Goal: Task Accomplishment & Management: Use online tool/utility

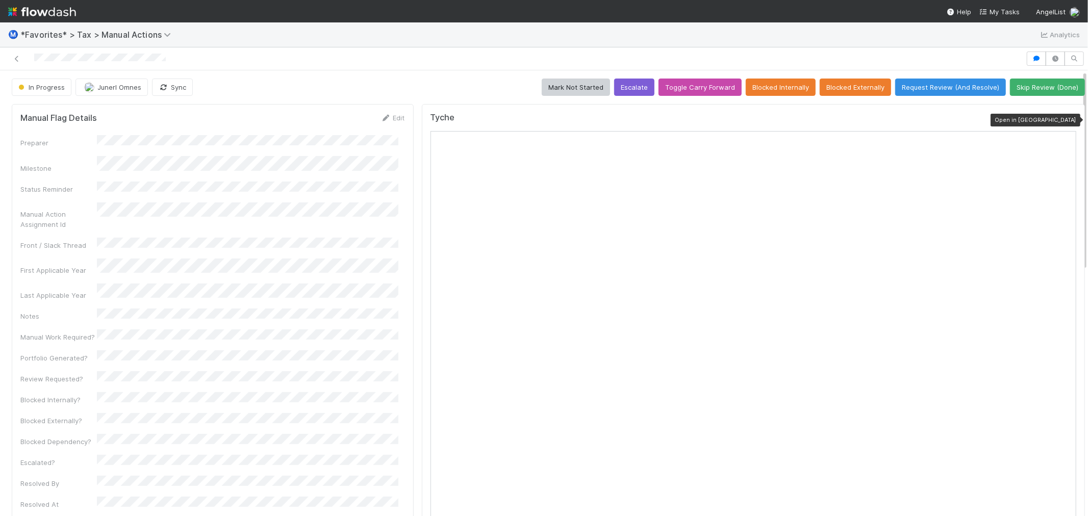
click at [1066, 121] on icon at bounding box center [1071, 120] width 10 height 7
drag, startPoint x: 32, startPoint y: 57, endPoint x: 123, endPoint y: 52, distance: 91.5
click at [123, 52] on div at bounding box center [513, 59] width 1018 height 14
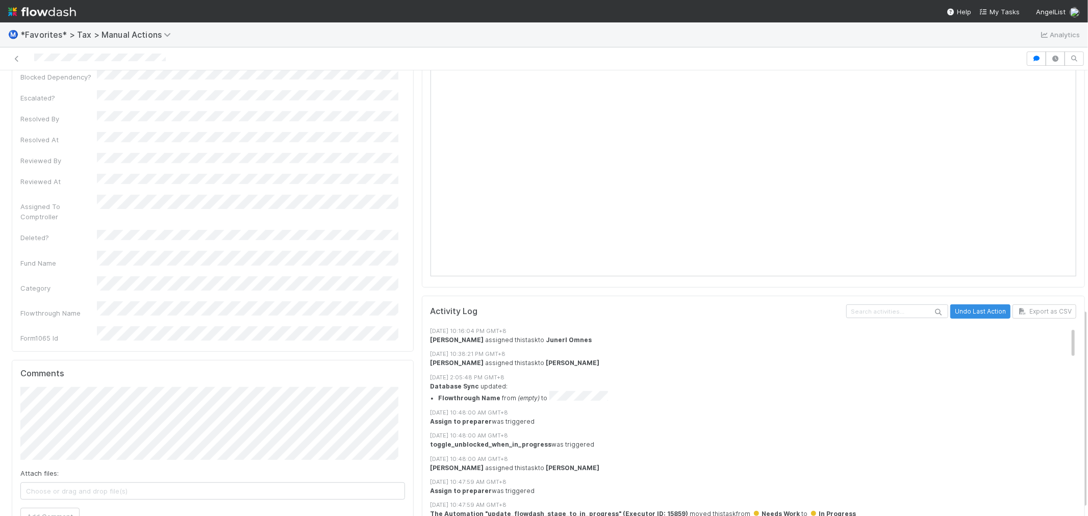
scroll to position [567, 0]
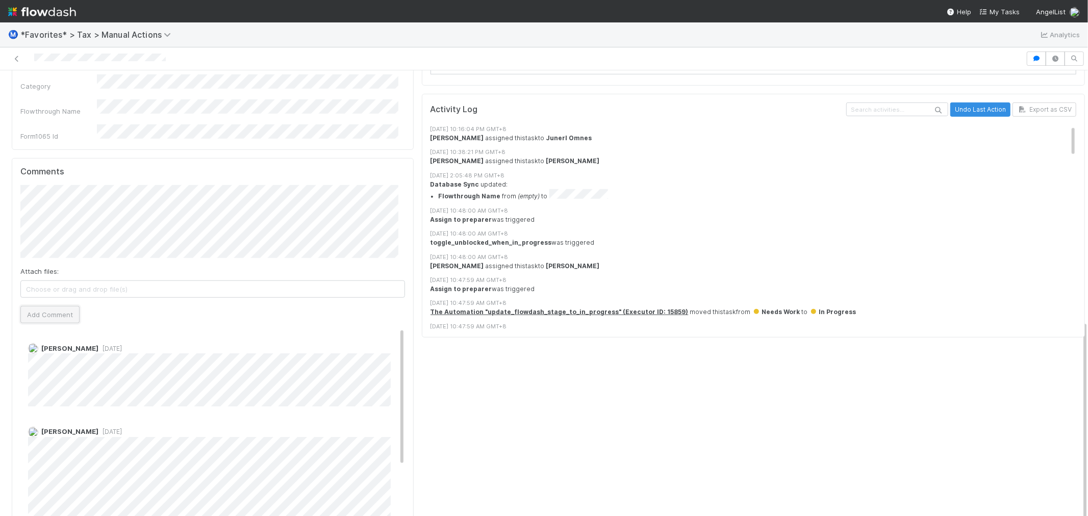
click at [58, 306] on button "Add Comment" at bounding box center [49, 314] width 59 height 17
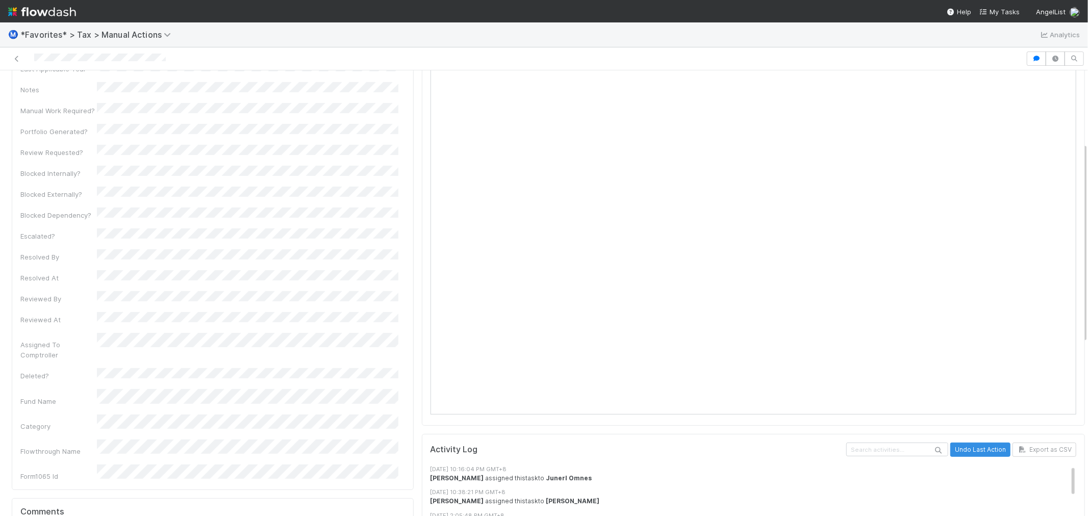
scroll to position [0, 0]
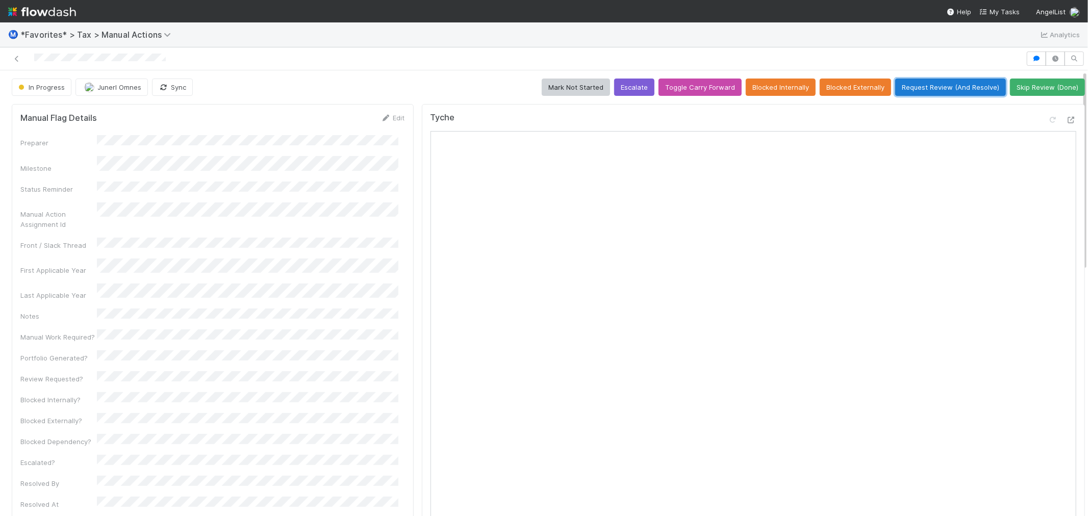
click at [914, 82] on button "Request Review (And Resolve)" at bounding box center [951, 87] width 111 height 17
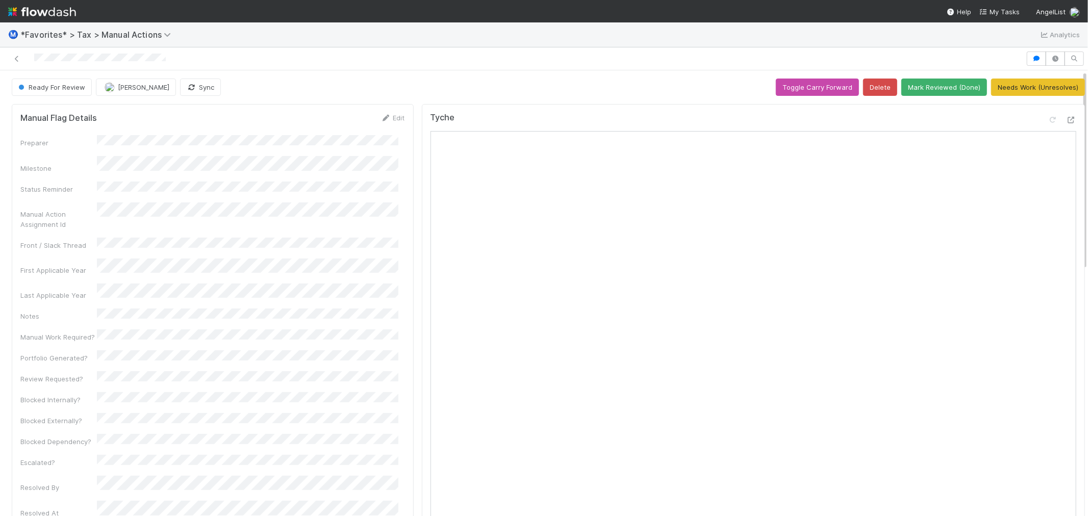
scroll to position [113, 0]
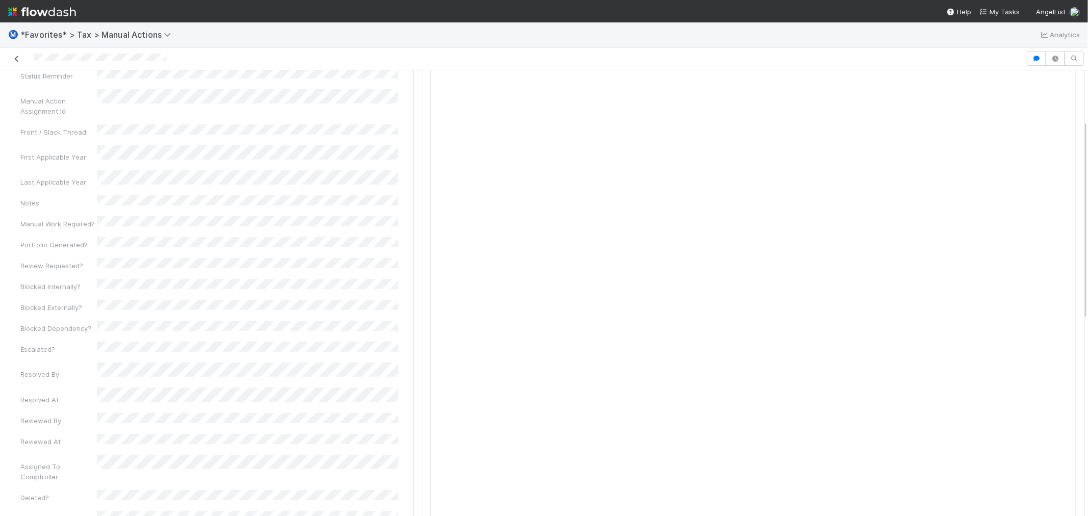
click at [16, 62] on icon at bounding box center [17, 59] width 10 height 7
click at [1040, 86] on link "Actions" at bounding box center [1061, 87] width 42 height 17
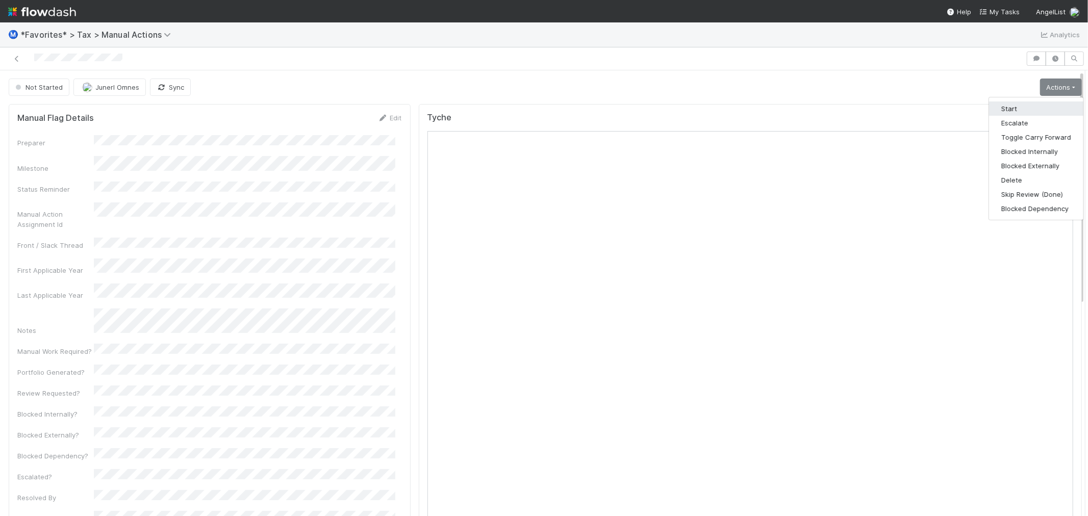
click at [1009, 104] on button "Start" at bounding box center [1036, 109] width 94 height 14
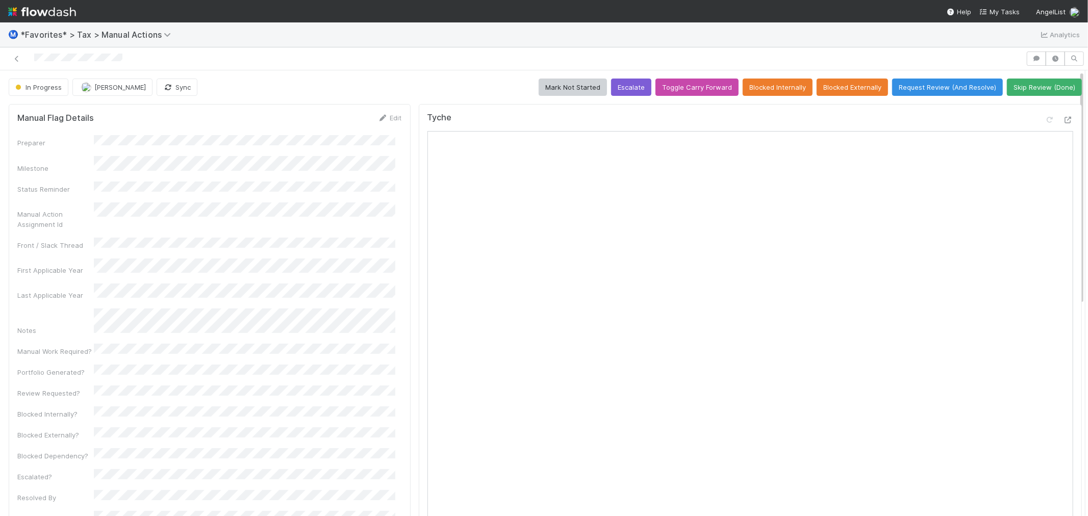
click at [407, 73] on div "In Progress [PERSON_NAME] Sync Mark Not Started Escalate Toggle Carry Forward B…" at bounding box center [545, 521] width 1097 height 903
click at [105, 83] on button "[PERSON_NAME]" at bounding box center [112, 87] width 80 height 17
click at [336, 69] on div at bounding box center [544, 58] width 1088 height 23
click at [1063, 120] on icon at bounding box center [1068, 120] width 10 height 7
click at [932, 90] on button "Request Review (And Resolve)" at bounding box center [947, 87] width 111 height 17
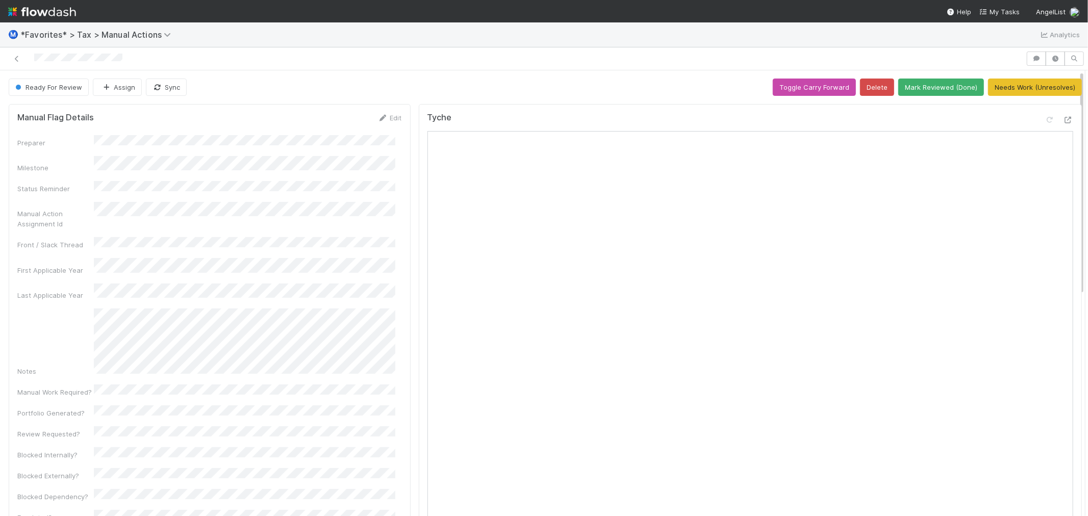
click at [331, 82] on div "Ready For Review Assign Sync Toggle Carry Forward Delete Mark Reviewed (Done) N…" at bounding box center [546, 87] width 1074 height 17
click at [13, 59] on icon at bounding box center [17, 59] width 10 height 7
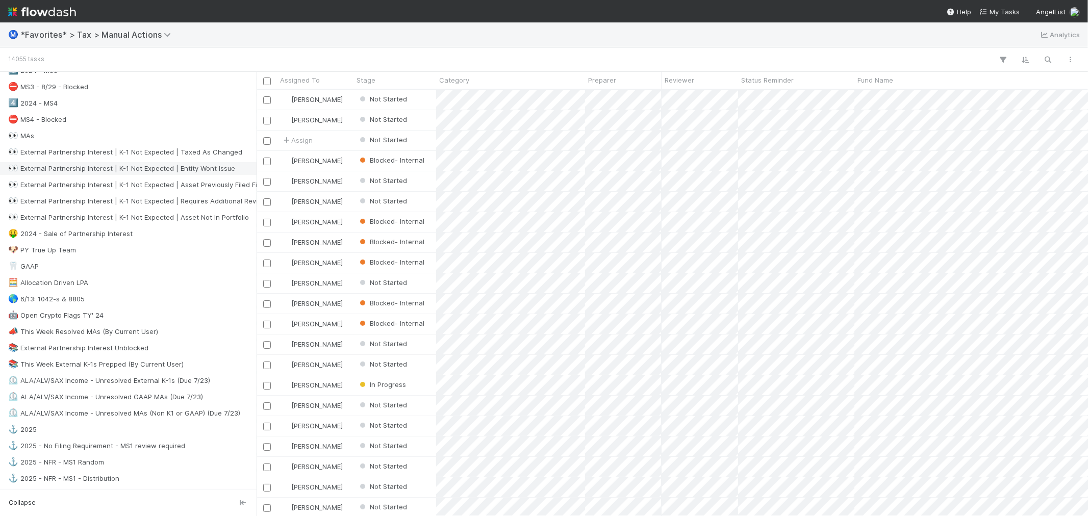
scroll to position [396, 0]
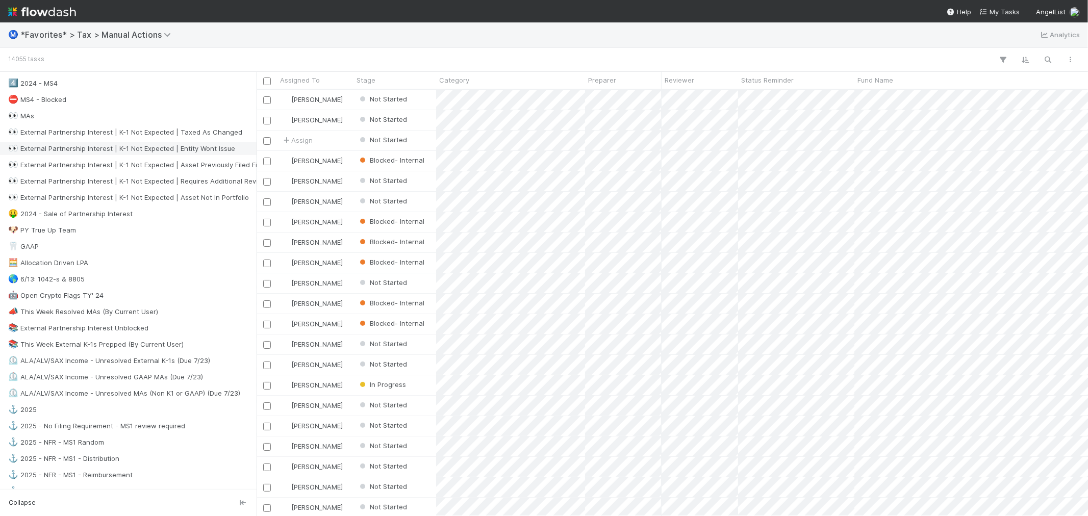
click at [154, 214] on div "🤑 2024 - Sale of Partnership Interest" at bounding box center [131, 214] width 246 height 13
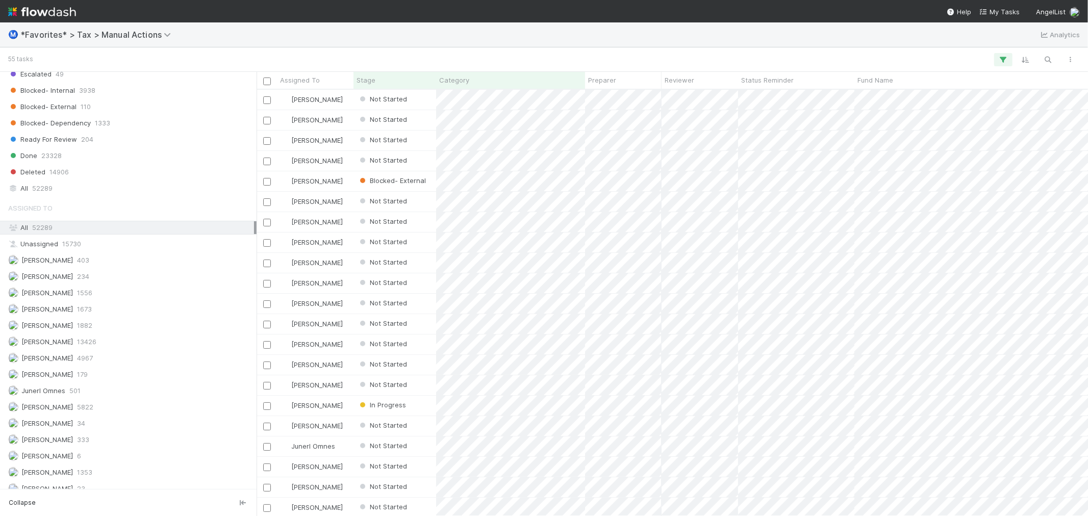
scroll to position [1021, 0]
click at [101, 393] on div "Junerl Omnes 501" at bounding box center [131, 387] width 246 height 13
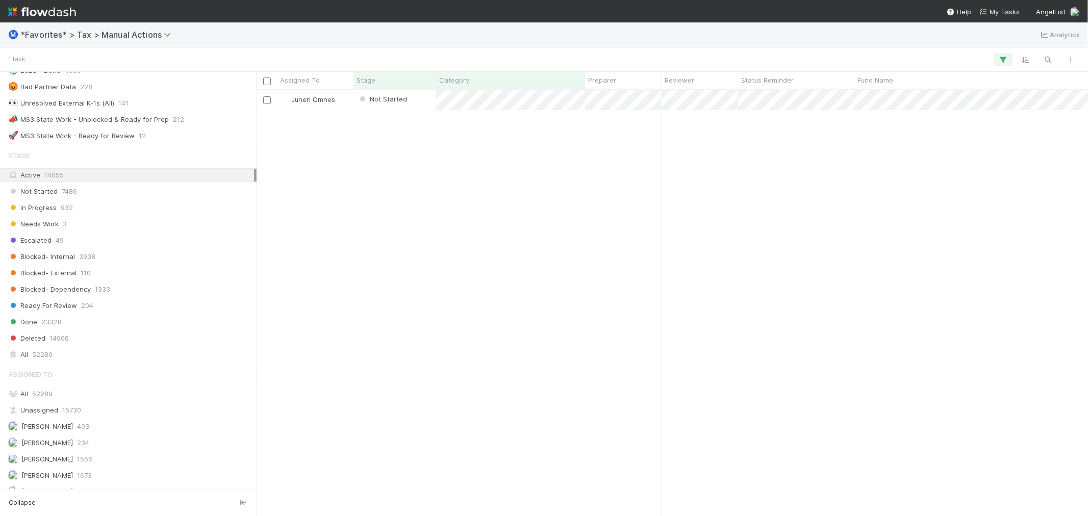
scroll to position [417, 824]
click at [104, 353] on div "Stage Active 14055 Not Started 7486 In Progress 932 Needs Work 3 Escalated 49 B…" at bounding box center [128, 253] width 257 height 216
click at [68, 358] on div "All 52289" at bounding box center [131, 355] width 246 height 13
click at [78, 182] on div "Active 14055" at bounding box center [128, 175] width 257 height 14
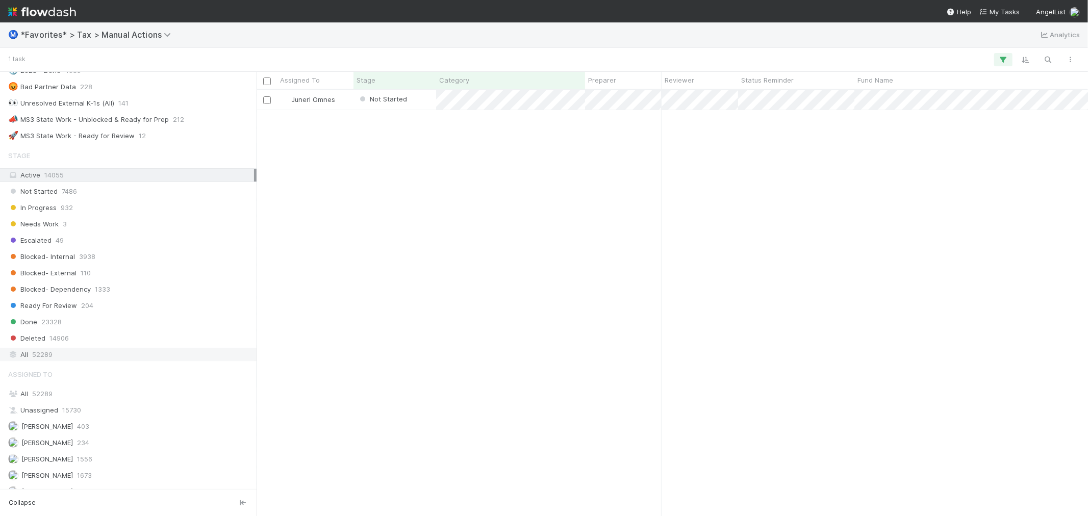
scroll to position [417, 824]
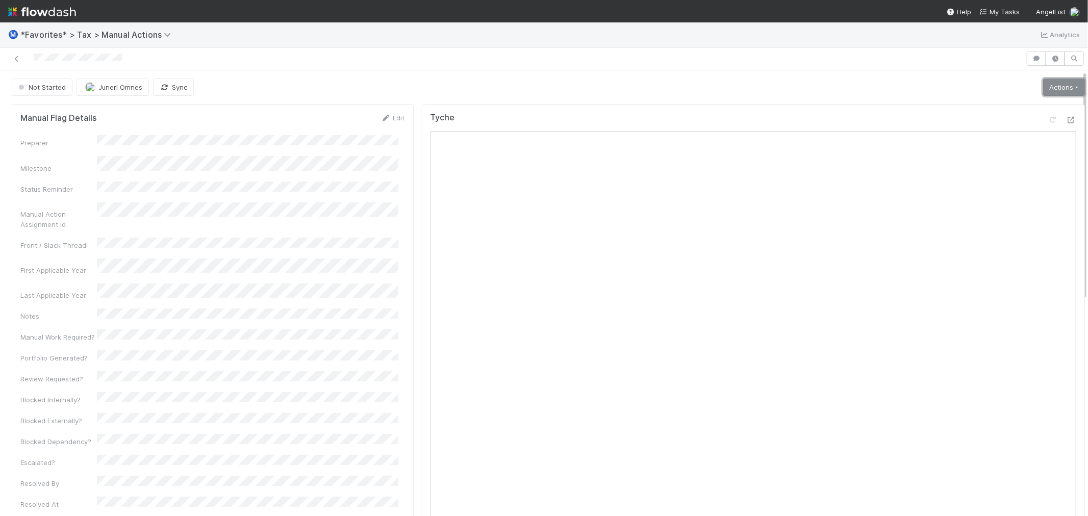
click at [1049, 89] on link "Actions" at bounding box center [1064, 87] width 42 height 17
click at [1036, 106] on button "Start" at bounding box center [1039, 109] width 94 height 14
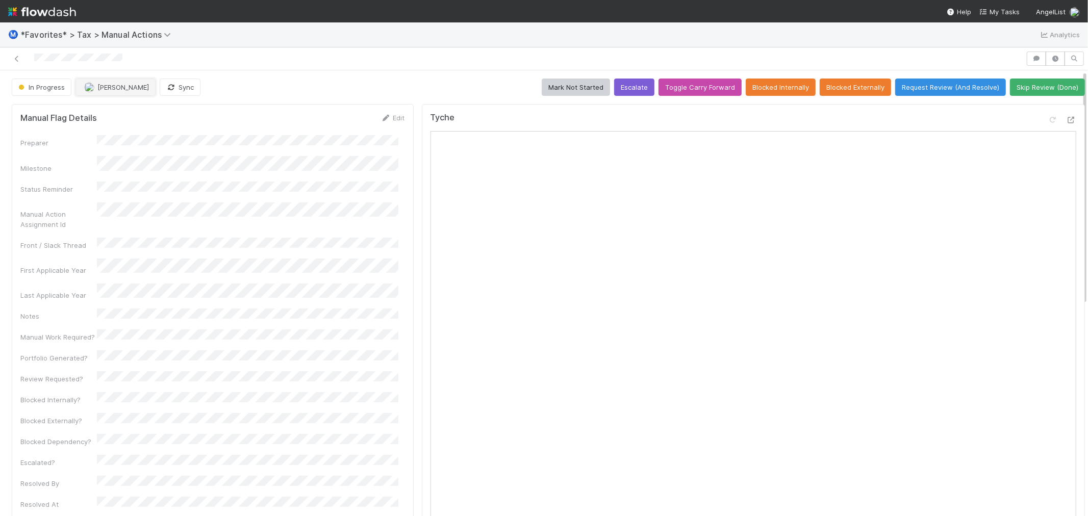
click at [131, 87] on span "[PERSON_NAME]" at bounding box center [123, 87] width 52 height 8
drag, startPoint x: 337, startPoint y: 65, endPoint x: 420, endPoint y: 86, distance: 85.1
click at [337, 65] on div at bounding box center [513, 59] width 1018 height 14
click at [1066, 121] on icon at bounding box center [1071, 120] width 10 height 7
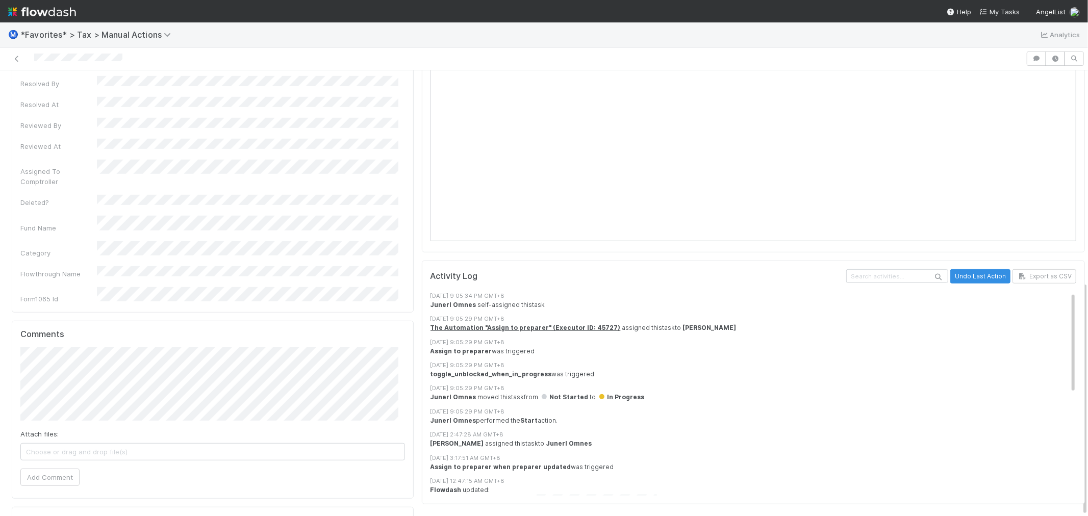
scroll to position [401, 0]
click at [36, 468] on button "Add Comment" at bounding box center [49, 476] width 59 height 17
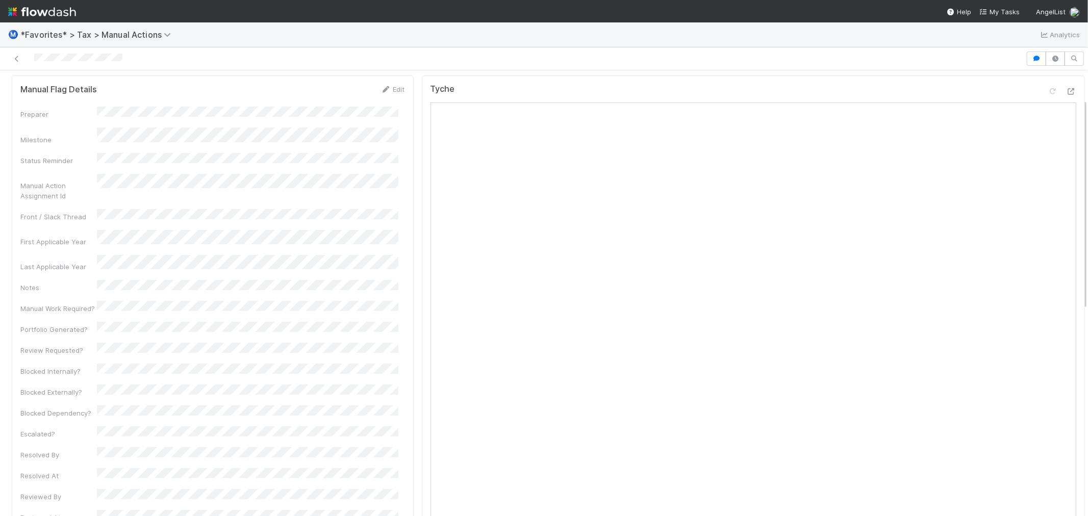
scroll to position [0, 0]
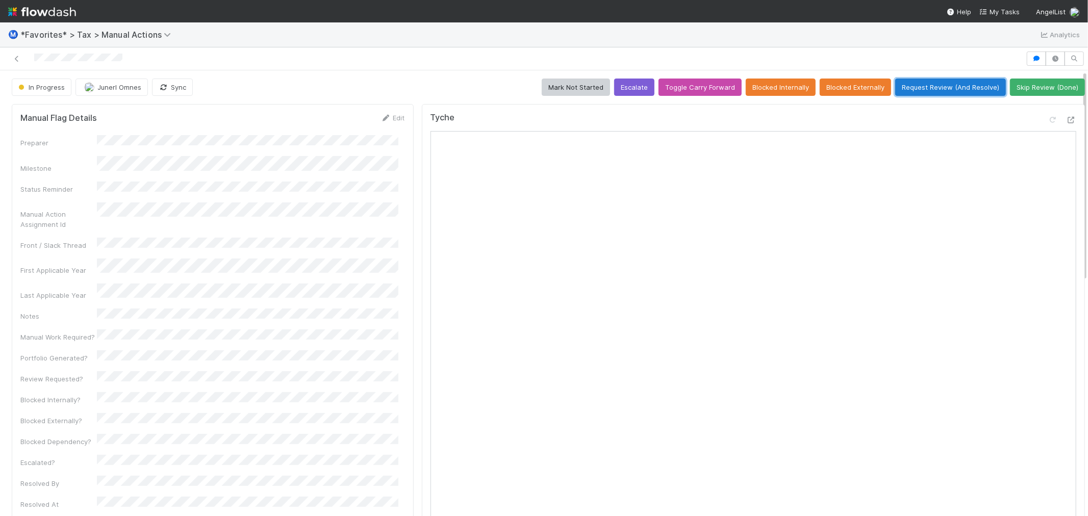
click at [942, 89] on button "Request Review (And Resolve)" at bounding box center [951, 87] width 111 height 17
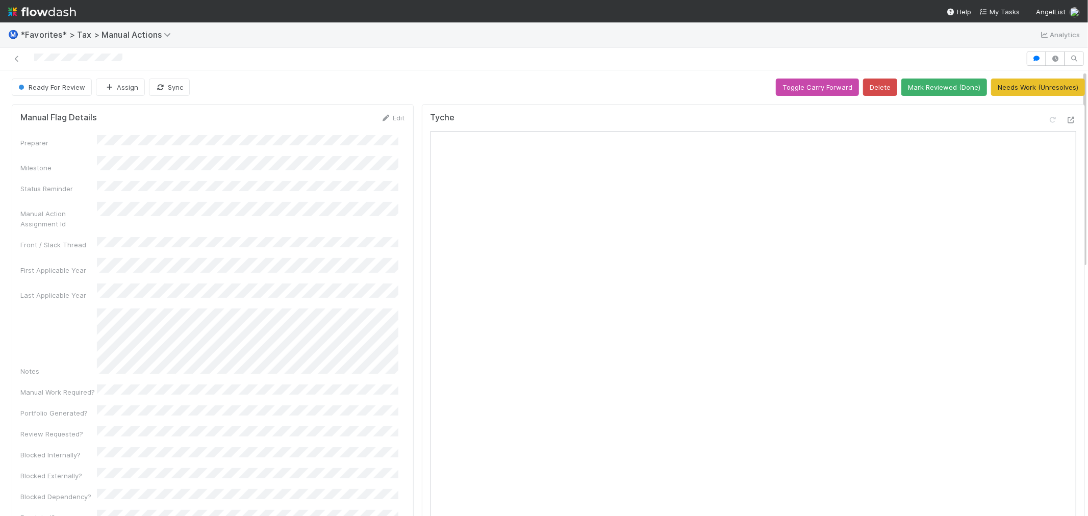
click at [472, 79] on div "Ready For Review Assign Sync Toggle Carry Forward Delete Mark Reviewed (Done) N…" at bounding box center [549, 87] width 1074 height 17
click at [15, 61] on icon at bounding box center [17, 59] width 10 height 7
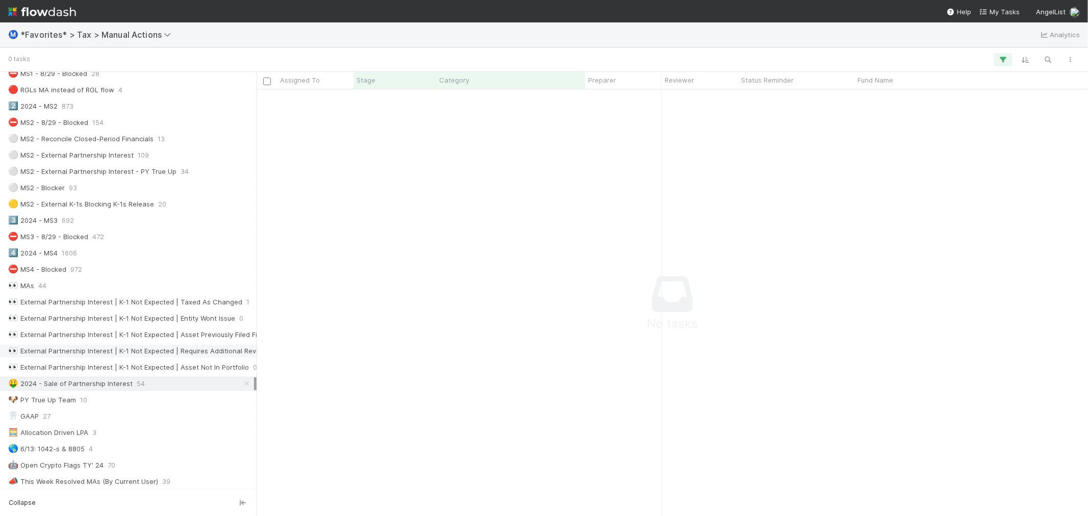
scroll to position [340, 0]
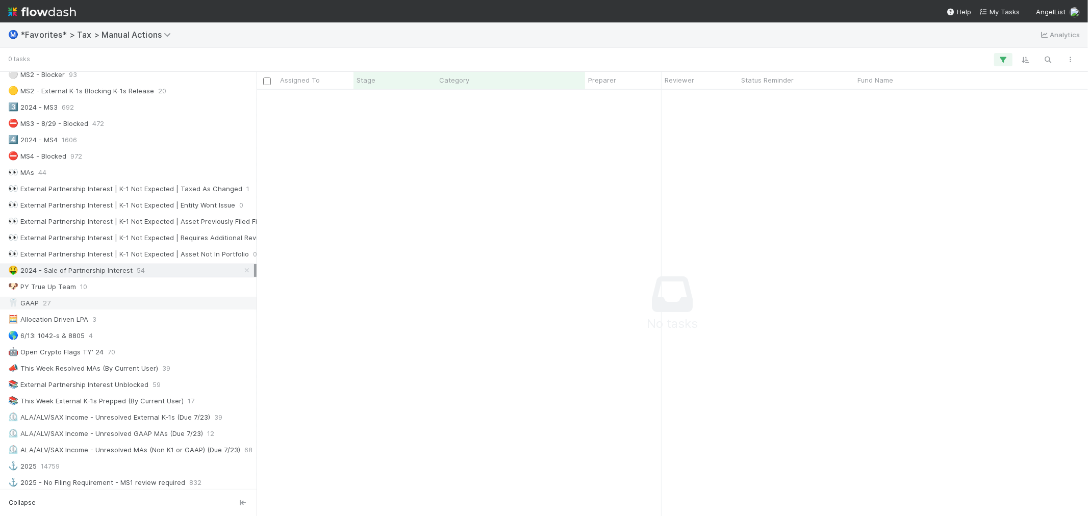
drag, startPoint x: 342, startPoint y: 303, endPoint x: 213, endPoint y: 311, distance: 128.8
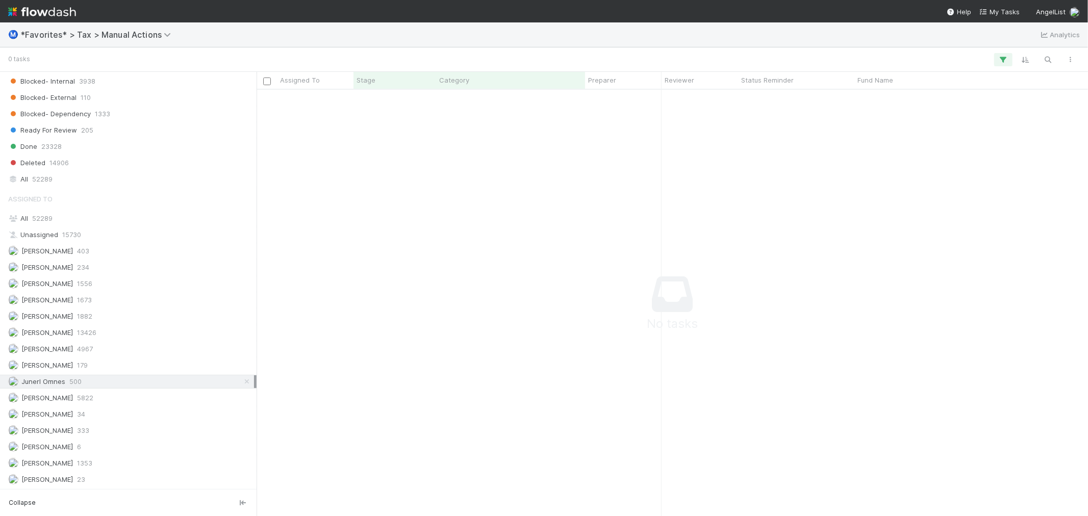
scroll to position [1035, 0]
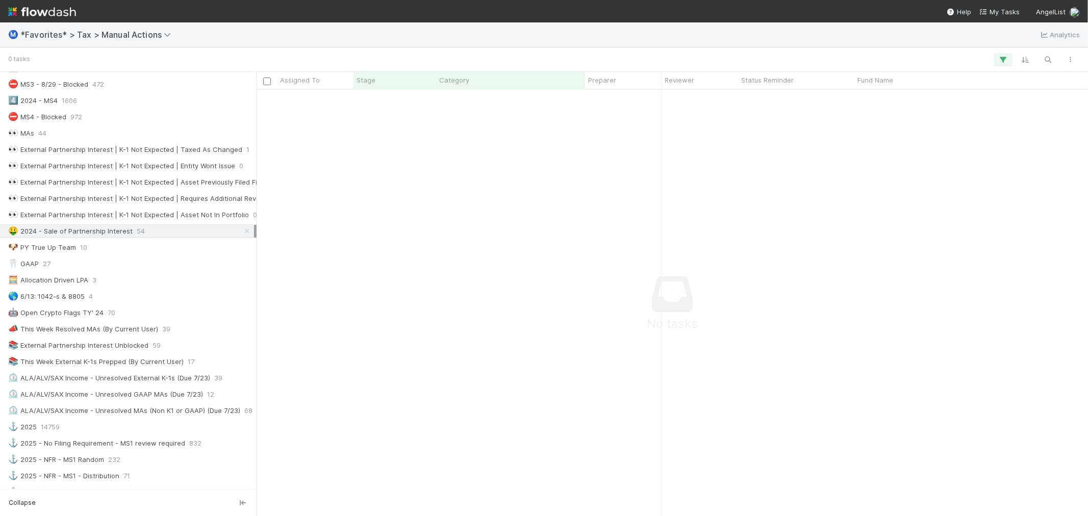
scroll to position [241, 0]
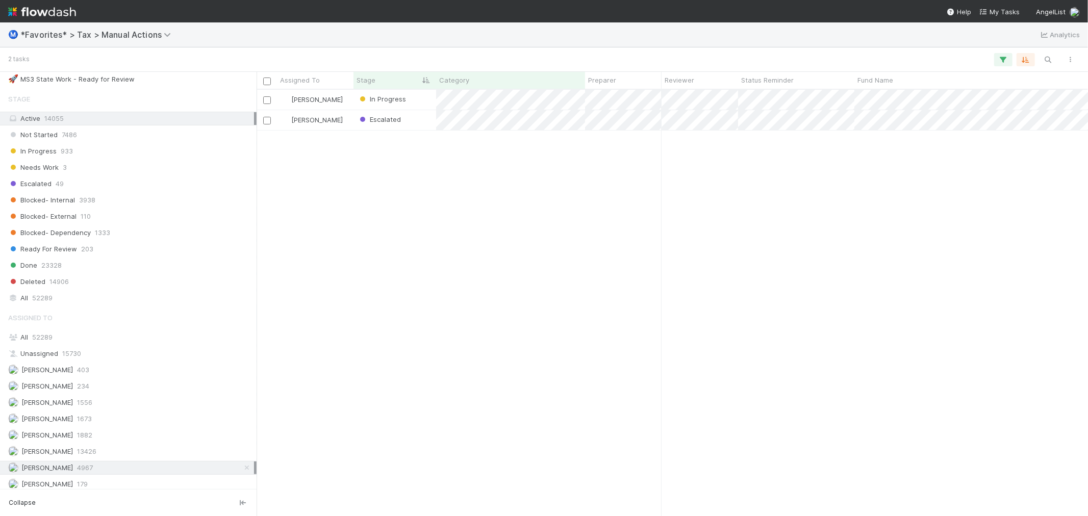
scroll to position [1035, 0]
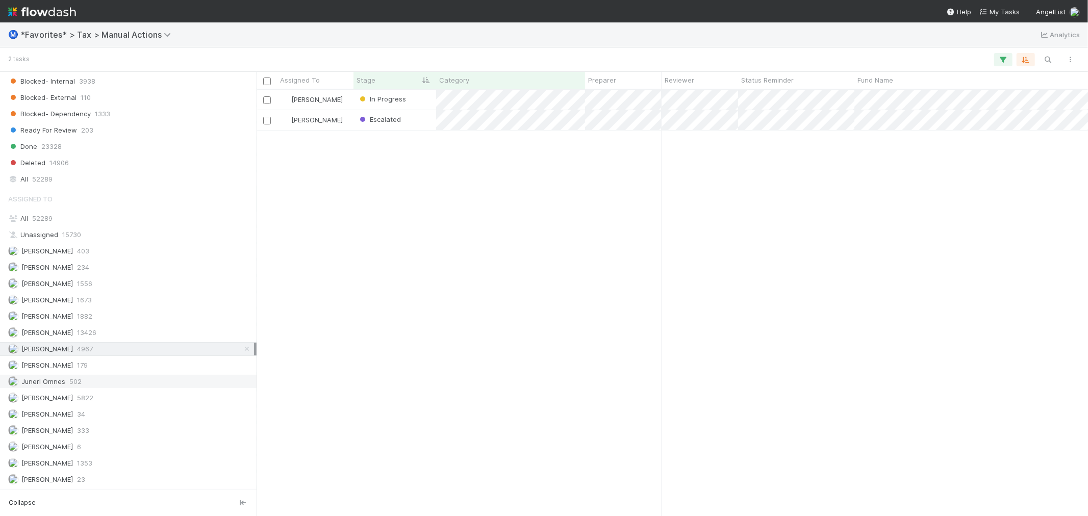
click at [97, 381] on div "Junerl Omnes 502" at bounding box center [131, 382] width 246 height 13
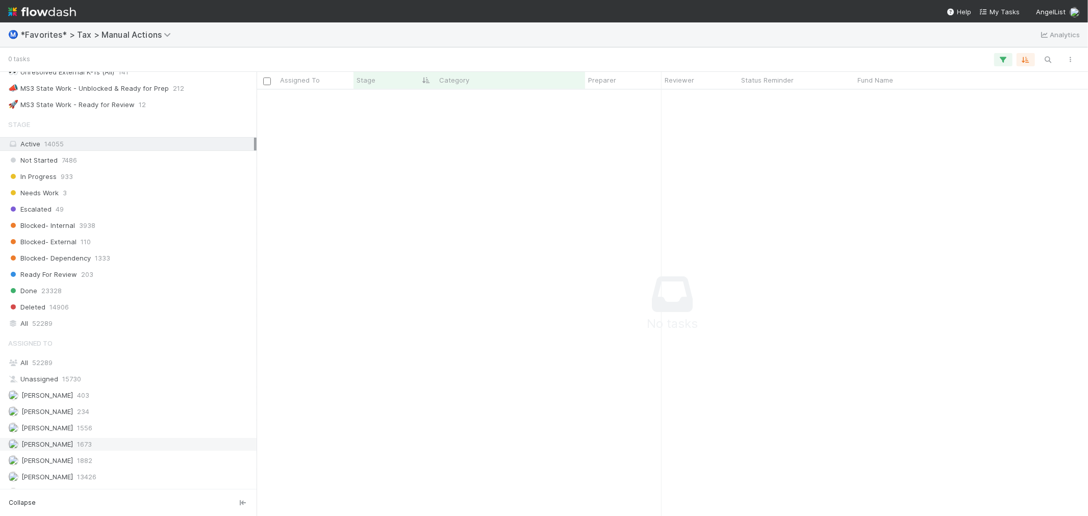
scroll to position [752, 0]
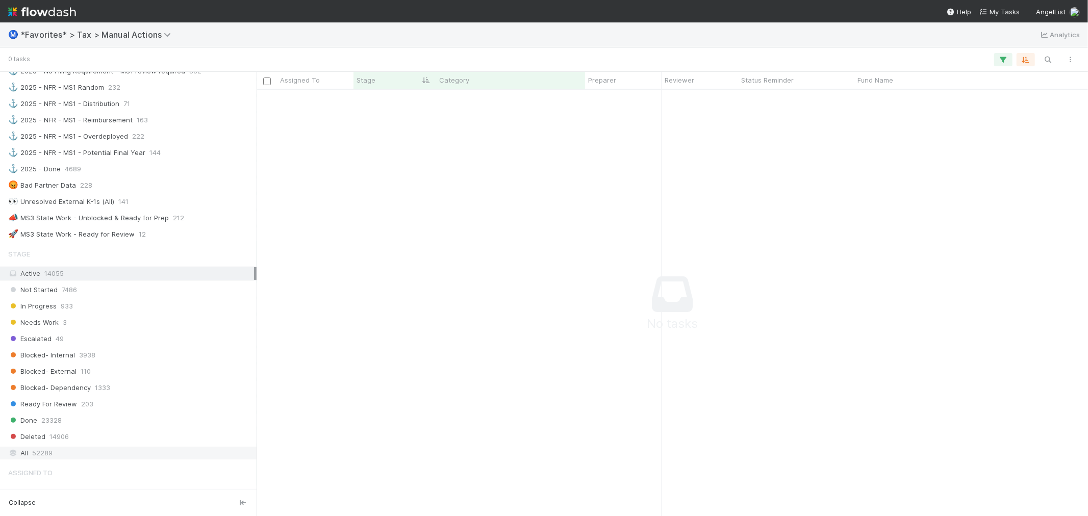
click at [100, 460] on div "All 52289" at bounding box center [131, 453] width 246 height 13
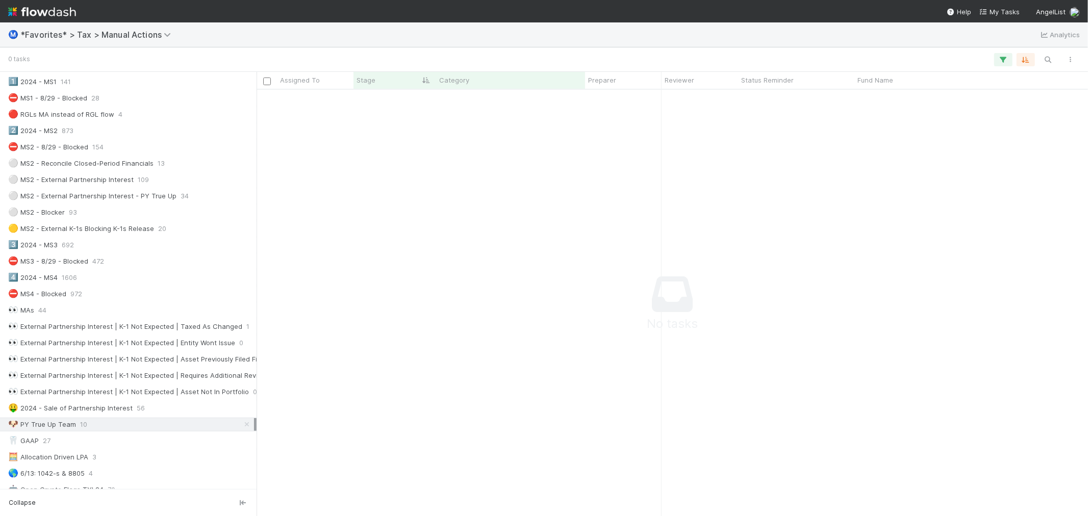
scroll to position [185, 0]
